Goal: Transaction & Acquisition: Purchase product/service

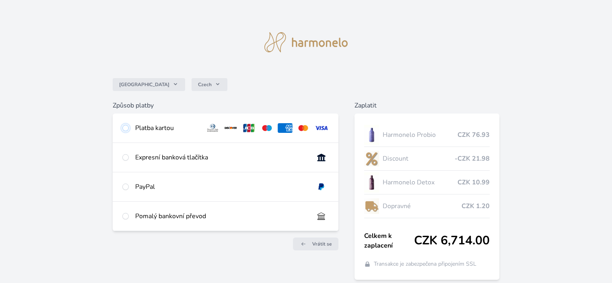
click at [126, 127] on input "radio" at bounding box center [125, 128] width 6 height 6
radio input "true"
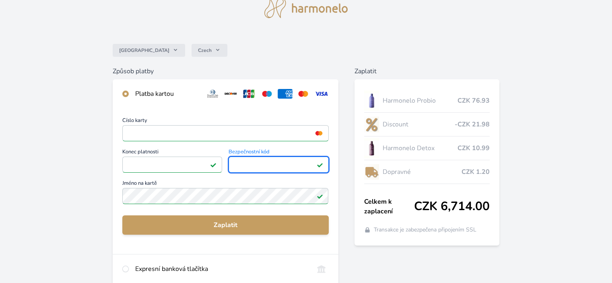
scroll to position [80, 0]
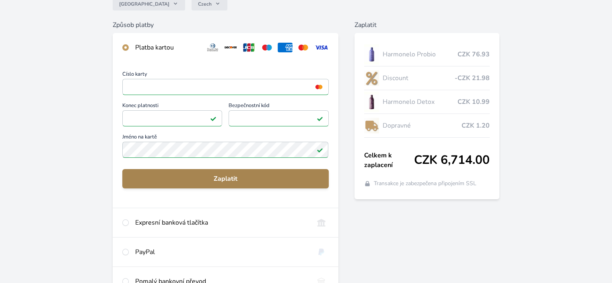
click at [232, 181] on span "Zaplatit" at bounding box center [225, 179] width 193 height 10
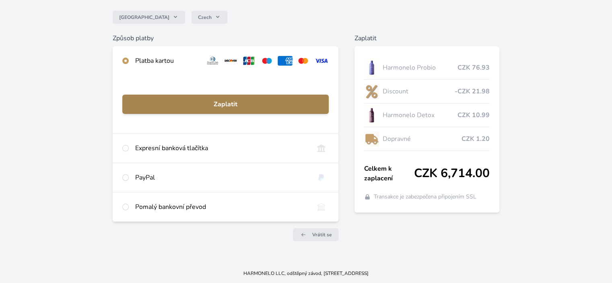
scroll to position [67, 0]
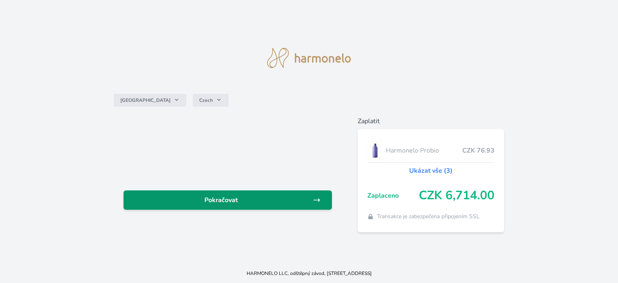
click at [226, 202] on span "Pokračovat" at bounding box center [221, 200] width 183 height 10
